Goal: Navigation & Orientation: Find specific page/section

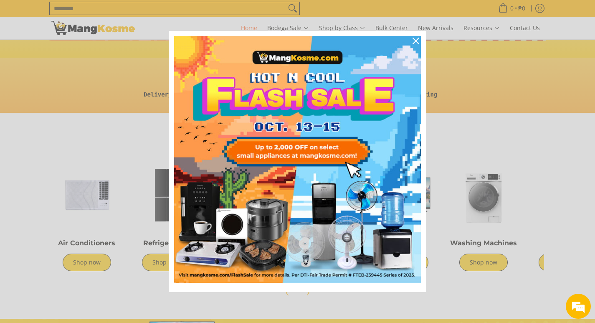
scroll to position [209, 0]
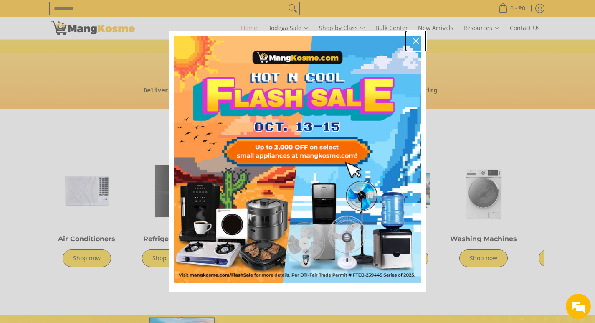
click at [414, 40] on icon "close icon" at bounding box center [415, 41] width 7 height 7
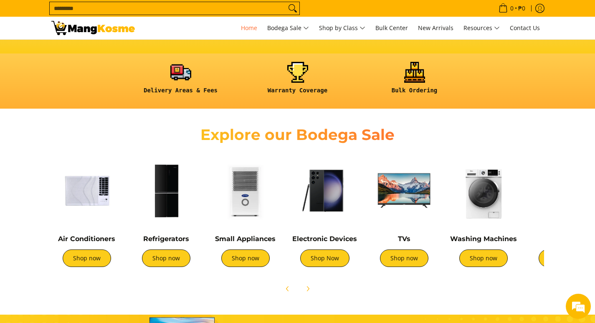
scroll to position [0, 332]
click at [101, 262] on link "Shop now" at bounding box center [87, 258] width 48 height 18
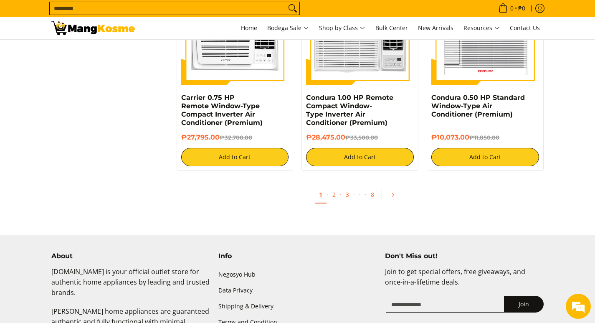
scroll to position [1627, 0]
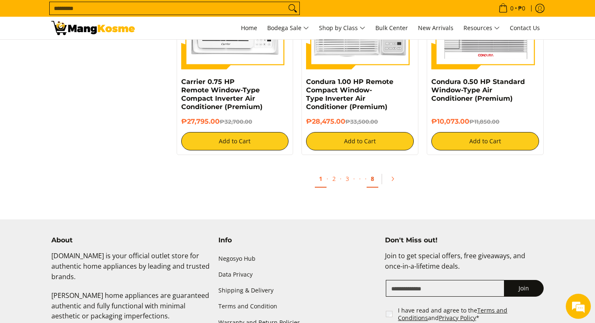
click at [375, 178] on link "8" at bounding box center [372, 178] width 12 height 17
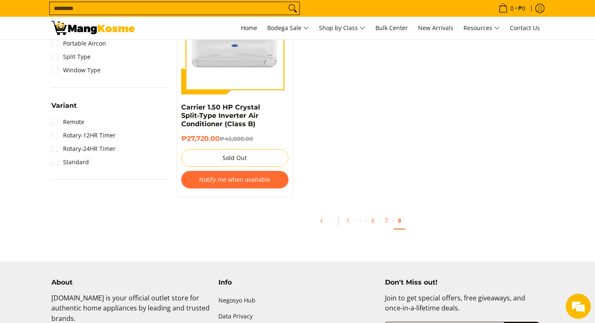
scroll to position [668, 0]
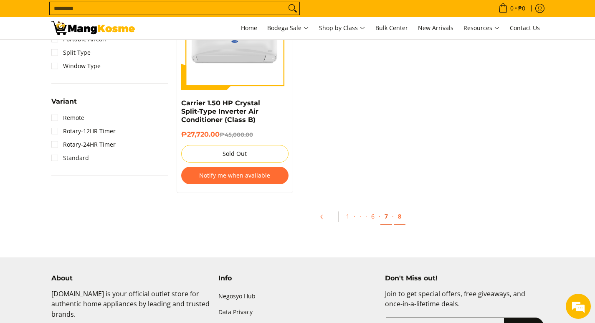
click at [386, 217] on link "7" at bounding box center [386, 216] width 12 height 17
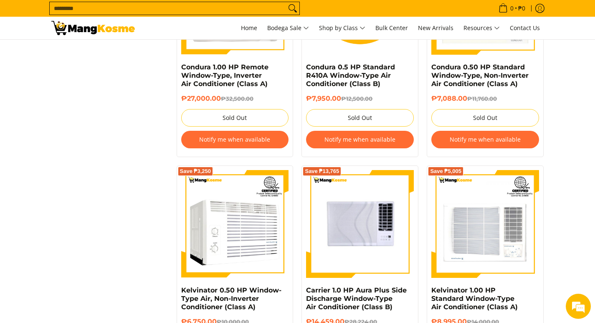
scroll to position [1043, 0]
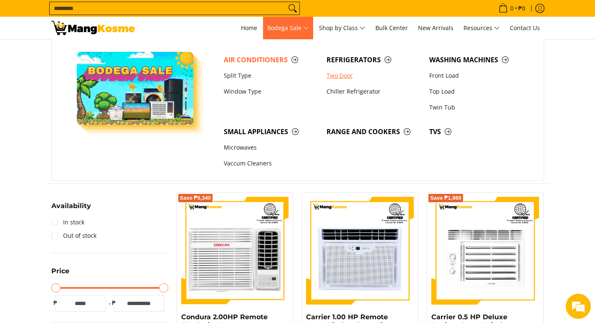
click at [340, 76] on link "Two Door" at bounding box center [373, 76] width 103 height 16
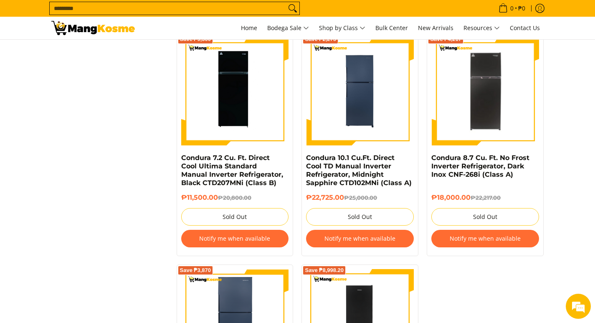
scroll to position [1502, 0]
